Goal: Information Seeking & Learning: Learn about a topic

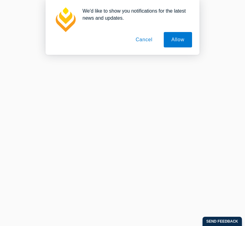
scroll to position [13, 0]
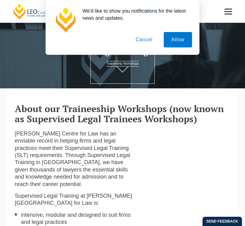
click at [147, 37] on button "Cancel" at bounding box center [144, 39] width 32 height 15
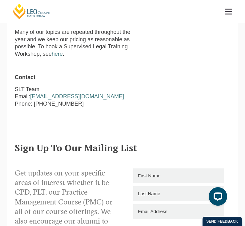
scroll to position [615, 0]
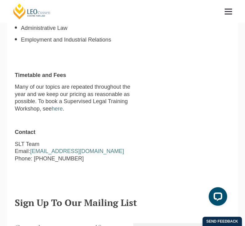
click at [231, 11] on span at bounding box center [228, 11] width 7 height 1
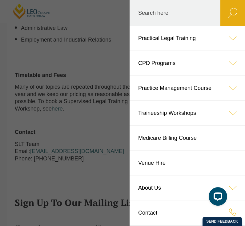
click at [238, 63] on icon at bounding box center [232, 63] width 25 height 25
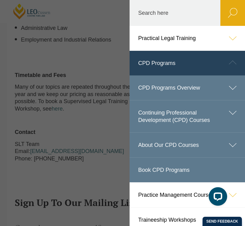
click at [241, 41] on icon at bounding box center [232, 38] width 25 height 25
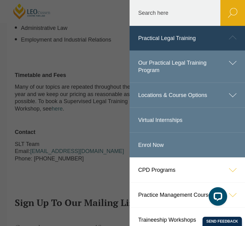
click at [234, 64] on icon at bounding box center [232, 62] width 25 height 25
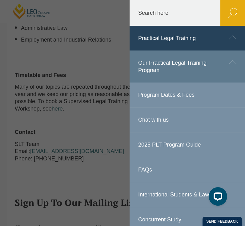
click at [186, 69] on link "Our Practical Legal Training Program" at bounding box center [187, 66] width 115 height 32
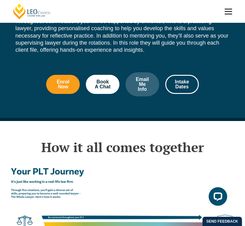
scroll to position [861, 0]
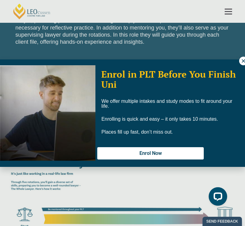
click at [243, 64] on button at bounding box center [243, 61] width 9 height 9
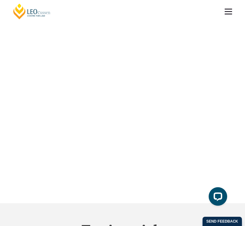
scroll to position [1711, 0]
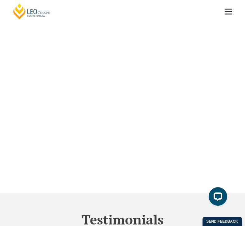
click at [225, 12] on span at bounding box center [228, 11] width 7 height 1
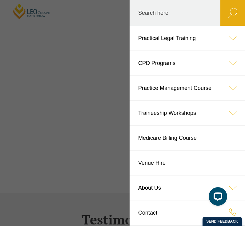
click at [236, 62] on icon at bounding box center [232, 63] width 25 height 25
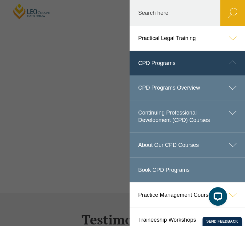
click at [184, 88] on link "CPD Programs Overview" at bounding box center [187, 87] width 115 height 25
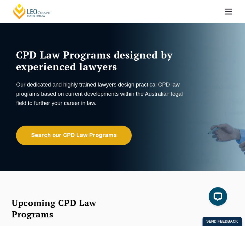
click at [227, 9] on span at bounding box center [228, 9] width 7 height 1
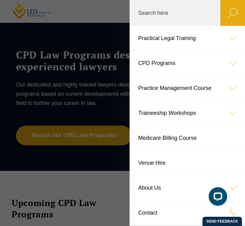
click at [194, 116] on link "Traineeship Workshops" at bounding box center [187, 113] width 115 height 25
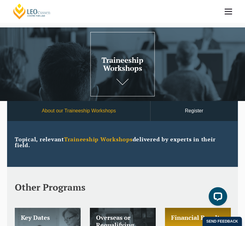
click at [112, 116] on link "About our Traineeship Workshops" at bounding box center [78, 111] width 143 height 20
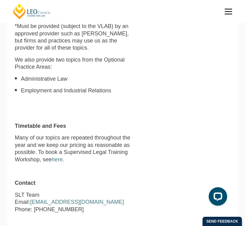
scroll to position [567, 0]
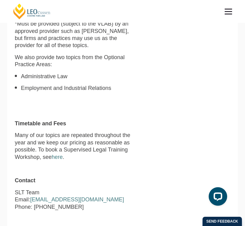
click at [228, 14] on span at bounding box center [228, 14] width 7 height 1
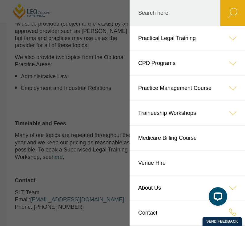
scroll to position [0, 0]
click at [233, 39] on icon at bounding box center [232, 38] width 25 height 25
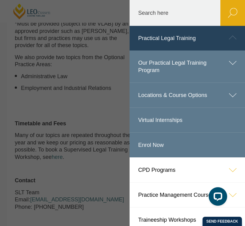
click at [235, 66] on icon at bounding box center [232, 62] width 25 height 25
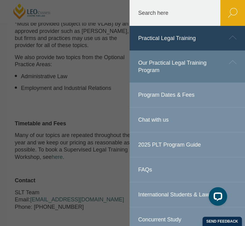
click at [187, 95] on link "Program Dates & Fees" at bounding box center [187, 94] width 115 height 25
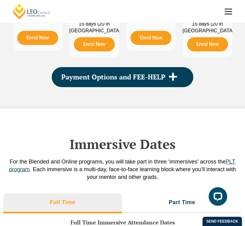
scroll to position [883, 0]
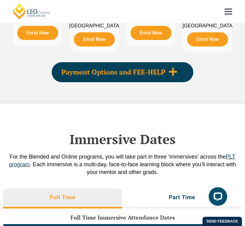
click at [181, 82] on div "Payment Options and FEE-HELP" at bounding box center [123, 72] width 142 height 20
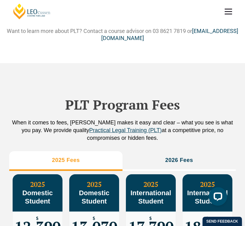
scroll to position [593, 0]
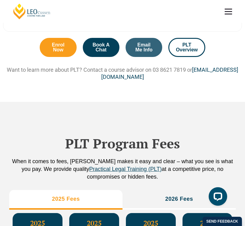
click at [232, 15] on link at bounding box center [228, 11] width 23 height 23
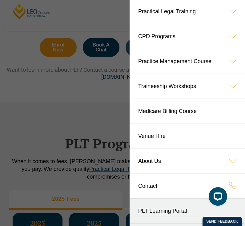
scroll to position [58, 0]
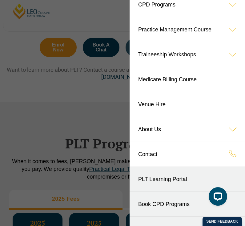
click at [234, 133] on icon at bounding box center [232, 129] width 25 height 25
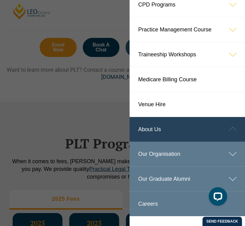
click at [234, 161] on icon at bounding box center [232, 154] width 25 height 25
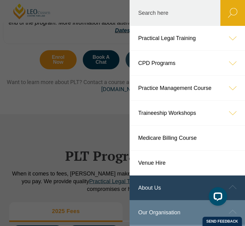
scroll to position [503, 0]
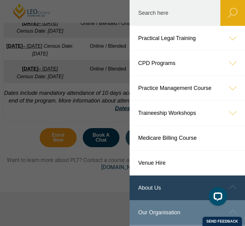
click at [230, 36] on icon at bounding box center [232, 38] width 25 height 25
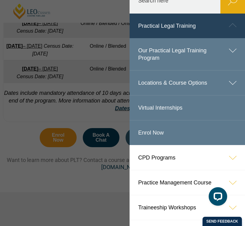
scroll to position [16, 0]
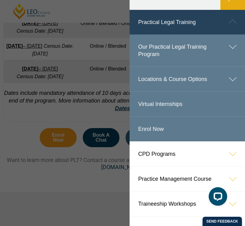
click at [232, 79] on icon at bounding box center [232, 79] width 25 height 25
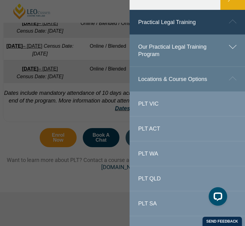
click at [233, 49] on icon at bounding box center [232, 46] width 25 height 25
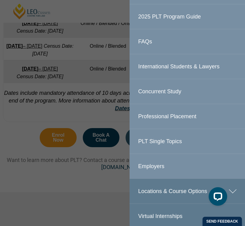
scroll to position [128, 0]
click at [173, 94] on link "Concurrent Study" at bounding box center [187, 91] width 115 height 25
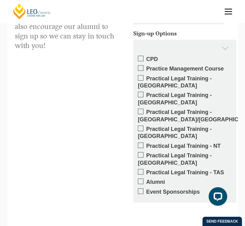
scroll to position [1037, 0]
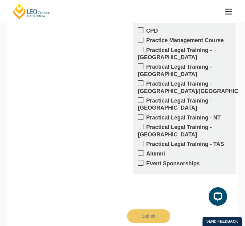
click at [230, 10] on link at bounding box center [228, 11] width 23 height 23
